Goal: Transaction & Acquisition: Purchase product/service

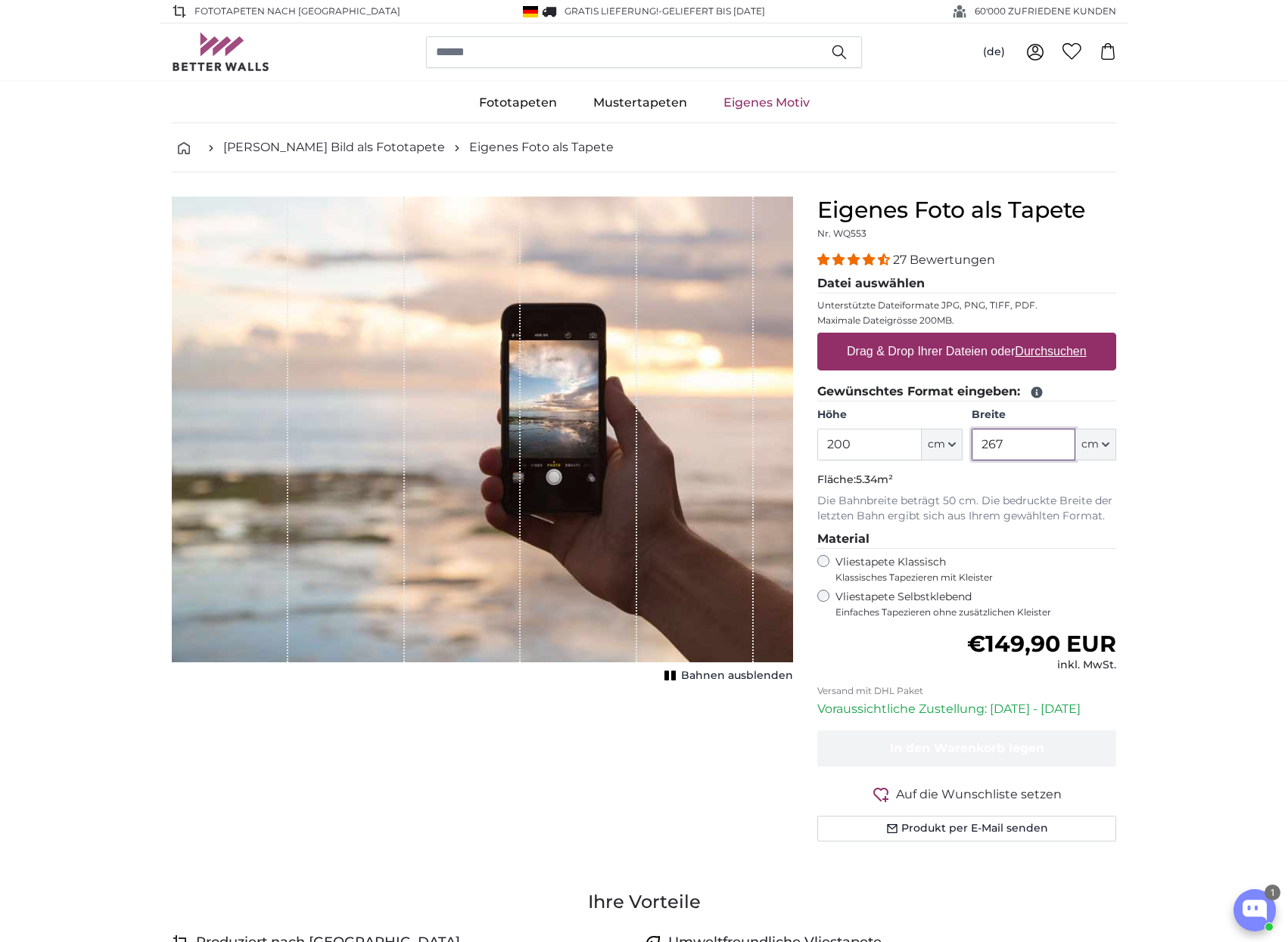
drag, startPoint x: 1022, startPoint y: 452, endPoint x: 829, endPoint y: 432, distance: 194.0
click at [971, 431] on input "267" at bounding box center [1023, 445] width 104 height 32
type input "303"
click at [865, 441] on input "200" at bounding box center [870, 445] width 104 height 32
drag, startPoint x: 888, startPoint y: 446, endPoint x: 615, endPoint y: 400, distance: 276.8
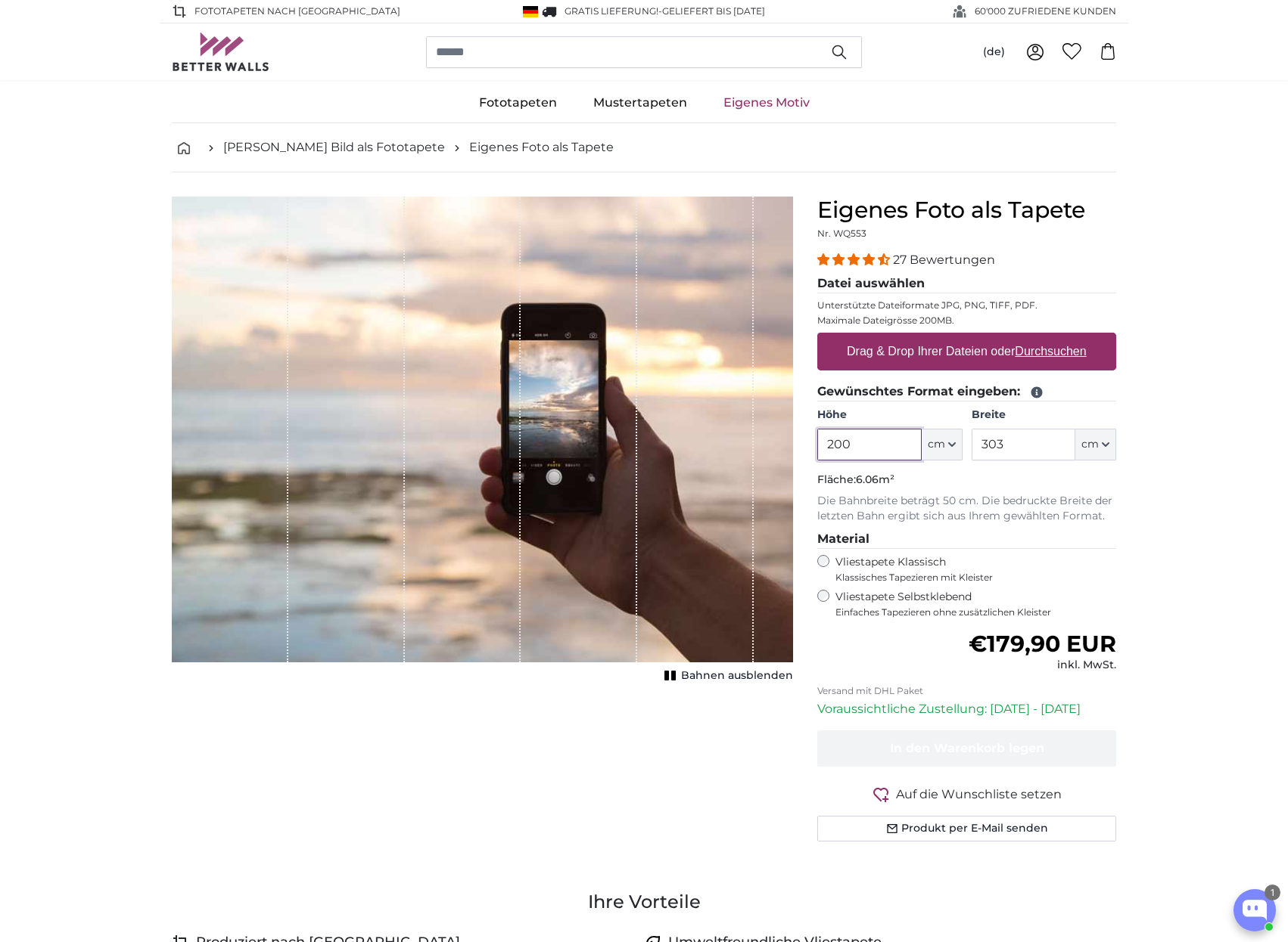
click at [818, 429] on input "200" at bounding box center [870, 445] width 104 height 32
type input "247"
click at [1017, 448] on input "303" at bounding box center [1023, 445] width 104 height 32
click at [884, 434] on input "247" at bounding box center [870, 445] width 104 height 32
